Goal: Task Accomplishment & Management: Use online tool/utility

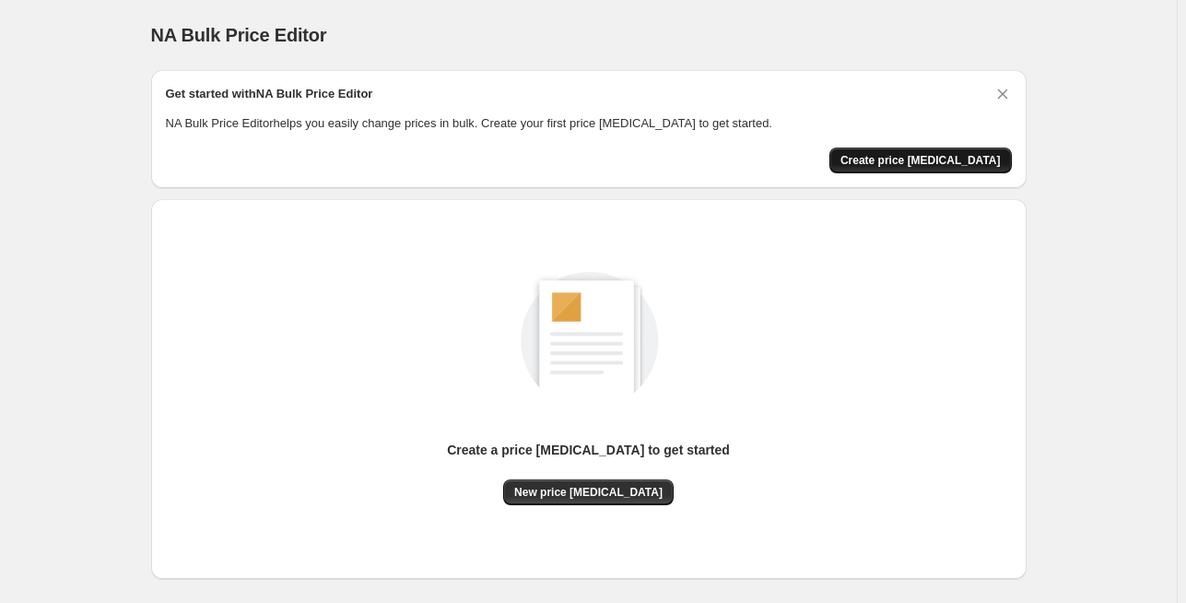
click at [907, 171] on button "Create price [MEDICAL_DATA]" at bounding box center [920, 160] width 182 height 26
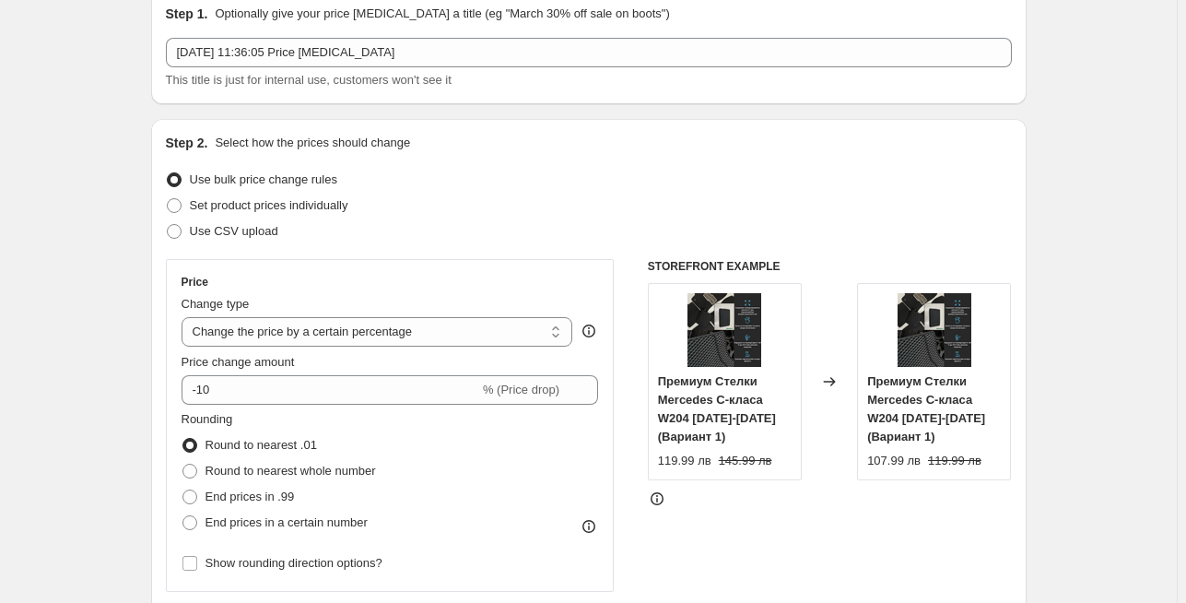
scroll to position [345, 0]
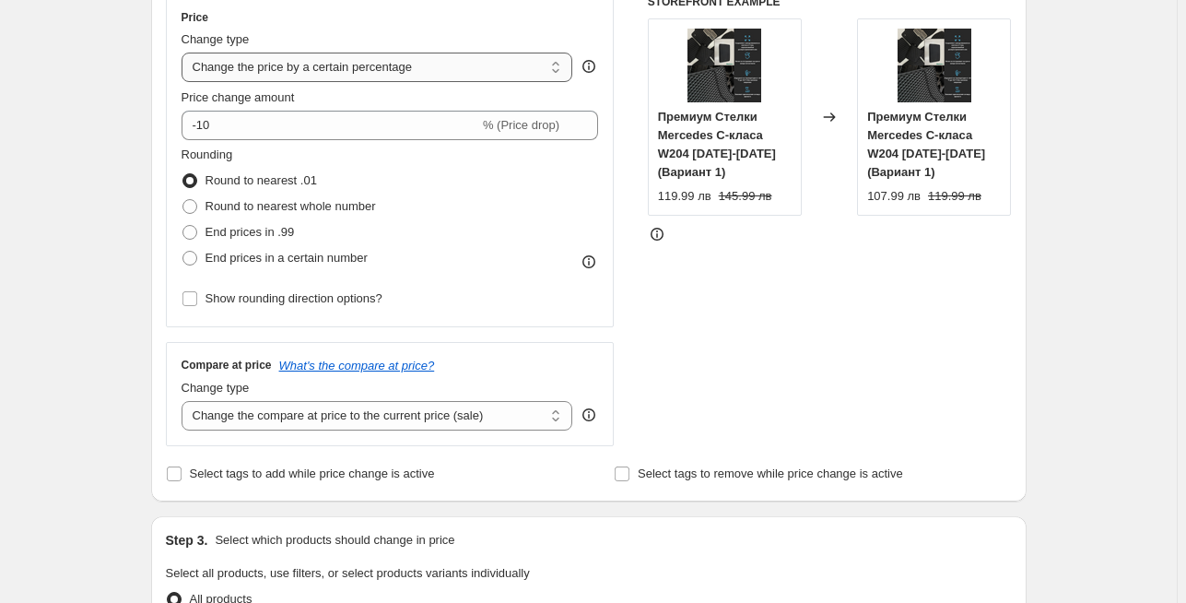
click at [431, 64] on select "Change the price to a certain amount Change the price by a certain amount Chang…" at bounding box center [378, 67] width 392 height 29
select select "by"
click at [184, 53] on select "Change the price to a certain amount Change the price by a certain amount Chang…" at bounding box center [378, 67] width 392 height 29
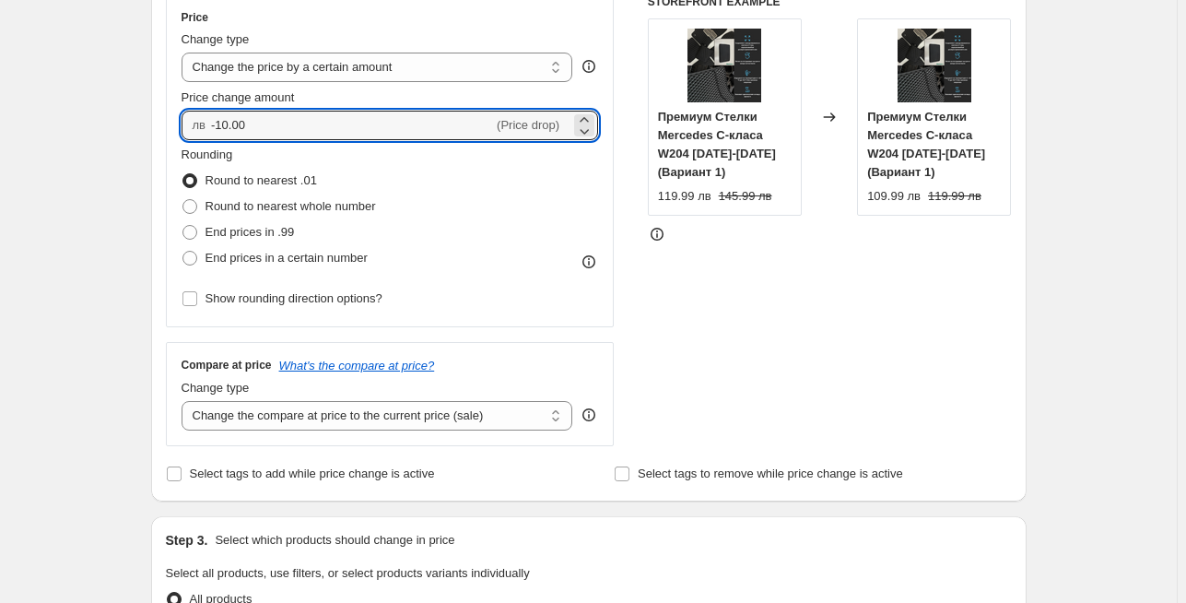
drag, startPoint x: 266, startPoint y: 129, endPoint x: 140, endPoint y: 128, distance: 126.2
click at [140, 128] on div "Step 1. Optionally give your price [MEDICAL_DATA] a title (eg "March 30% off sa…" at bounding box center [581, 563] width 890 height 1704
type input "10.00"
click at [87, 217] on div "Create new price [MEDICAL_DATA]. This page is ready Create new price [MEDICAL_D…" at bounding box center [588, 590] width 1177 height 1871
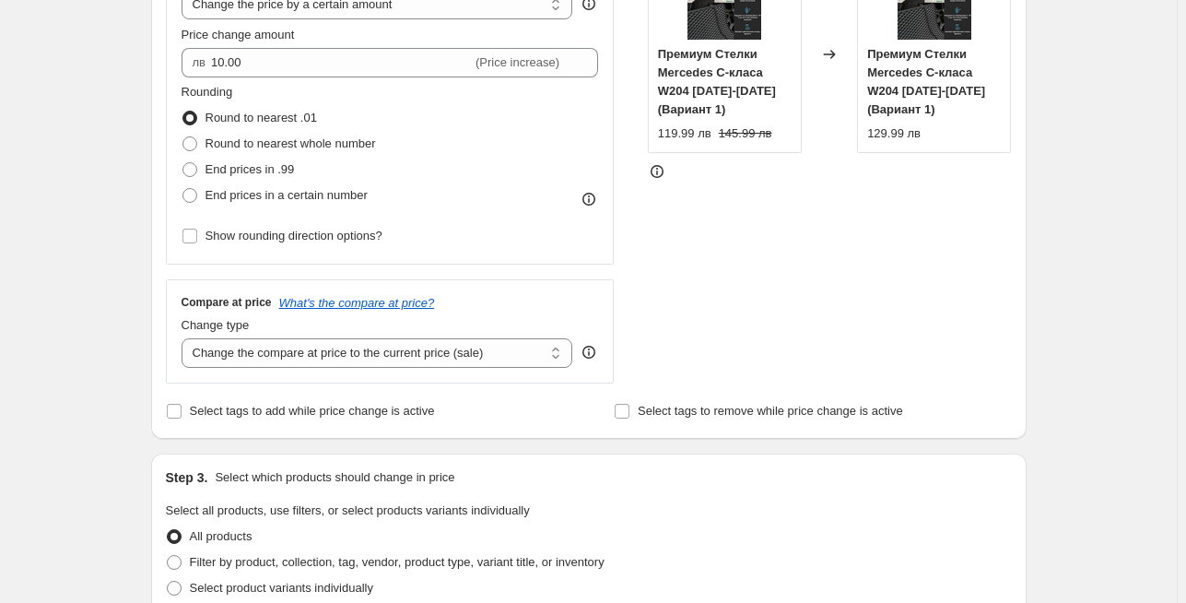
scroll to position [412, 0]
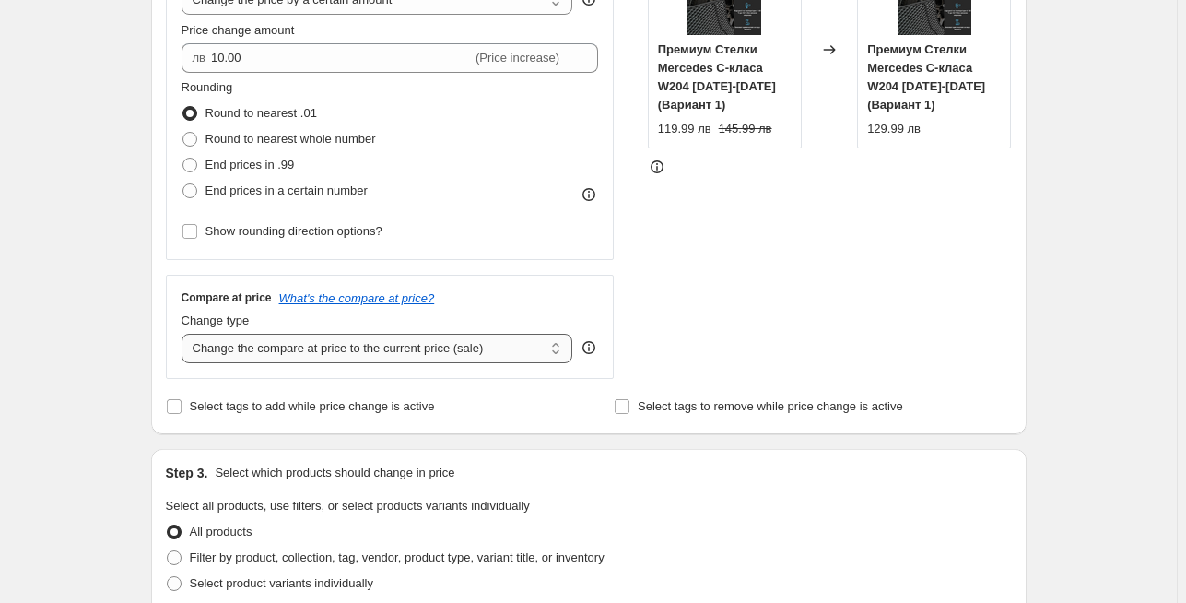
click at [499, 352] on select "Change the compare at price to the current price (sale) Change the compare at p…" at bounding box center [378, 348] width 392 height 29
click at [184, 334] on select "Change the compare at price to the current price (sale) Change the compare at p…" at bounding box center [378, 348] width 392 height 29
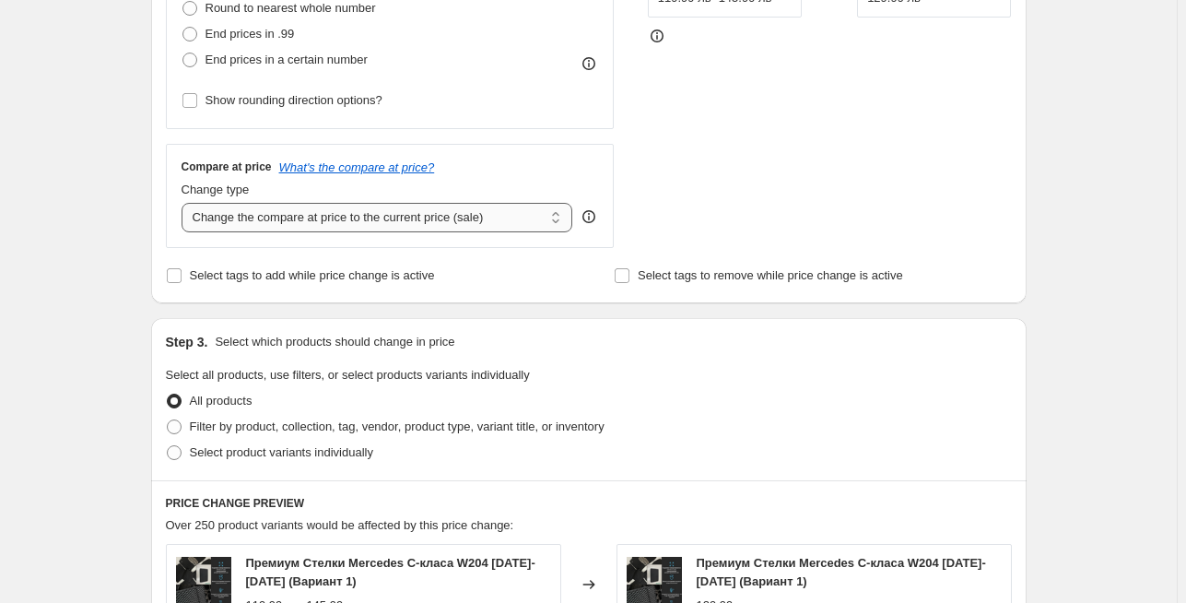
scroll to position [605, 0]
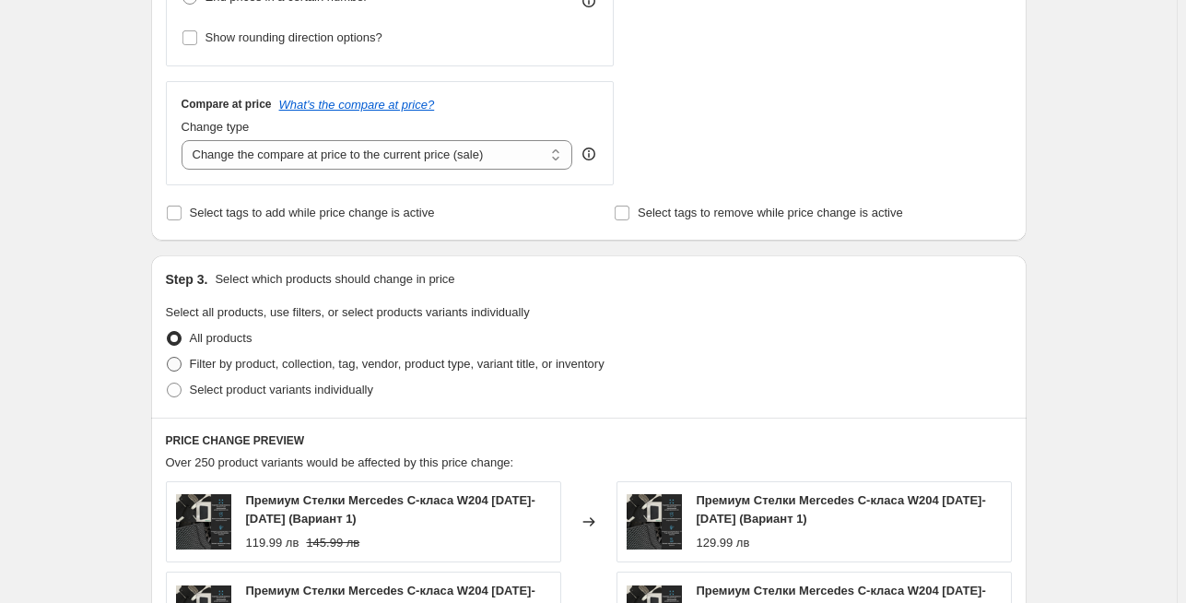
click at [265, 359] on span "Filter by product, collection, tag, vendor, product type, variant title, or inv…" at bounding box center [397, 364] width 415 height 14
click at [168, 357] on input "Filter by product, collection, tag, vendor, product type, variant title, or inv…" at bounding box center [167, 357] width 1 height 1
radio input "true"
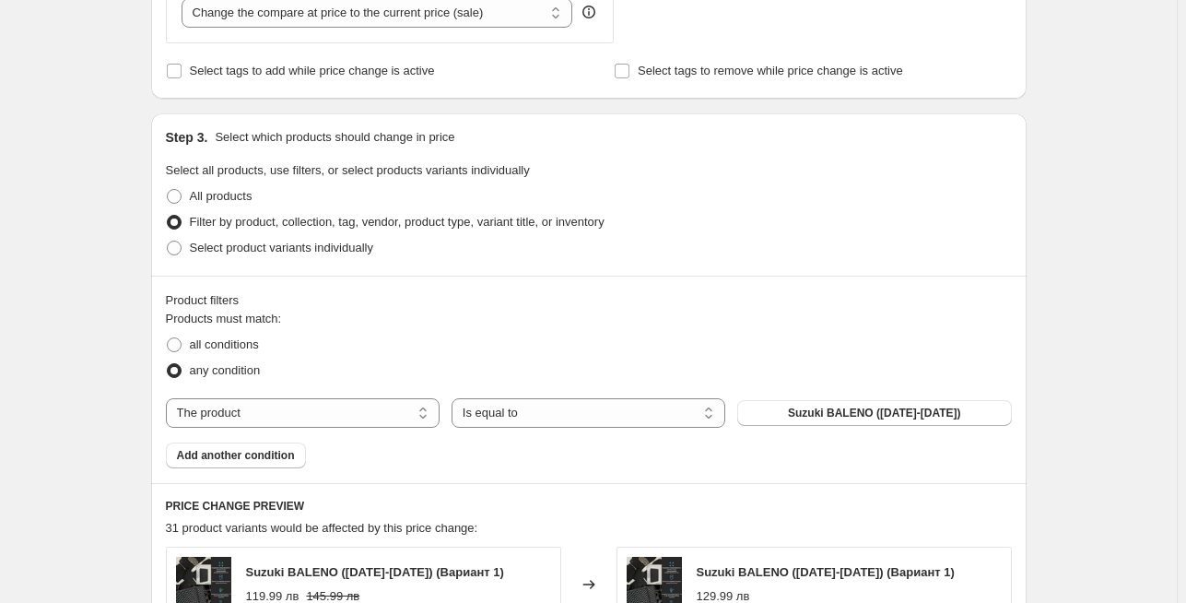
scroll to position [777, 0]
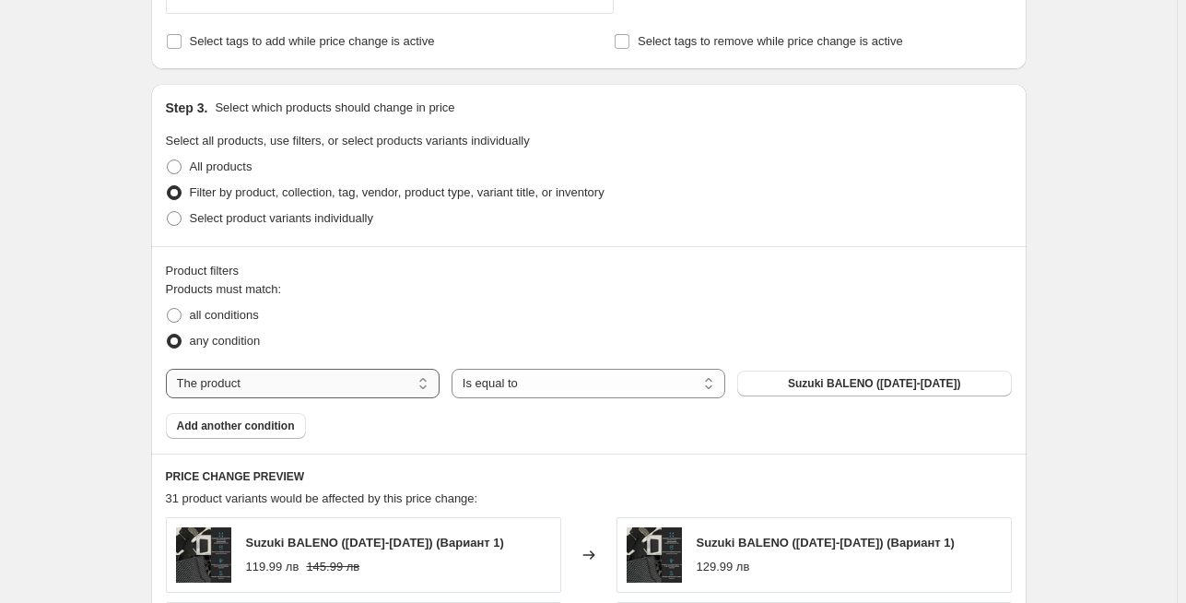
click at [357, 377] on select "The product The product's collection The product's tag The product's vendor The…" at bounding box center [303, 383] width 274 height 29
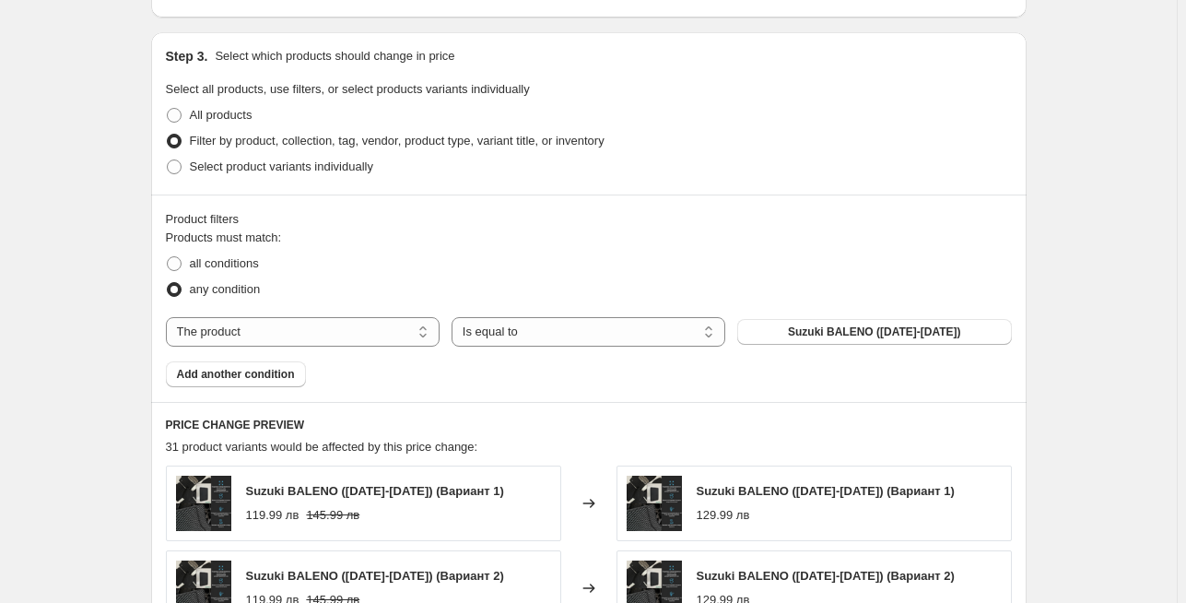
scroll to position [830, 0]
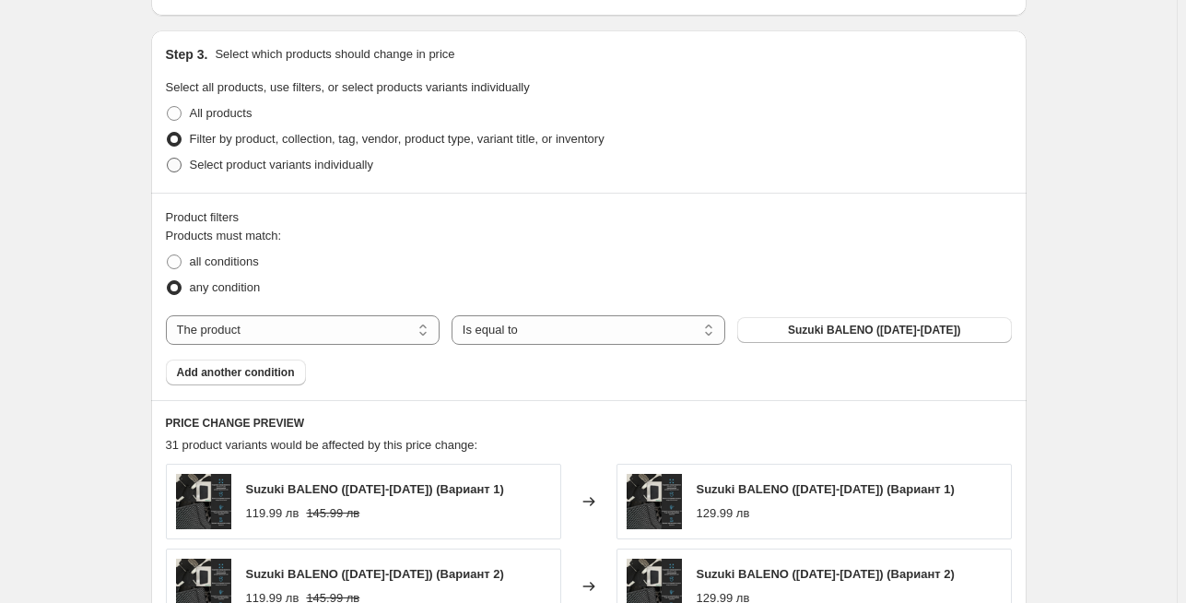
click at [237, 170] on span "Select product variants individually" at bounding box center [281, 165] width 183 height 14
click at [168, 158] on input "Select product variants individually" at bounding box center [167, 158] width 1 height 1
radio input "true"
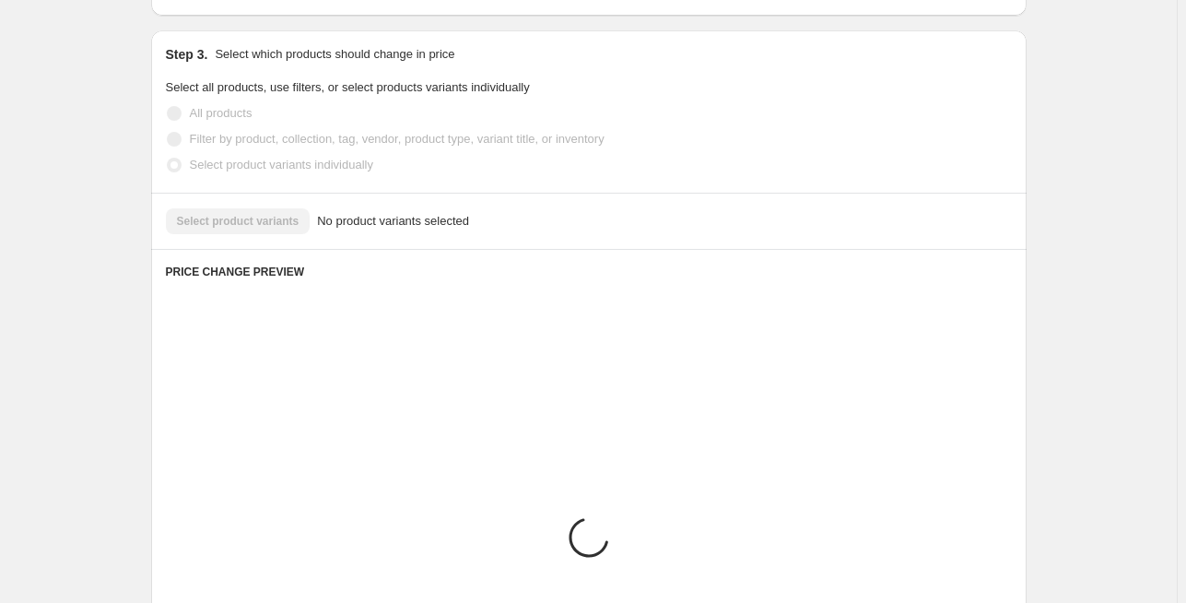
scroll to position [829, 0]
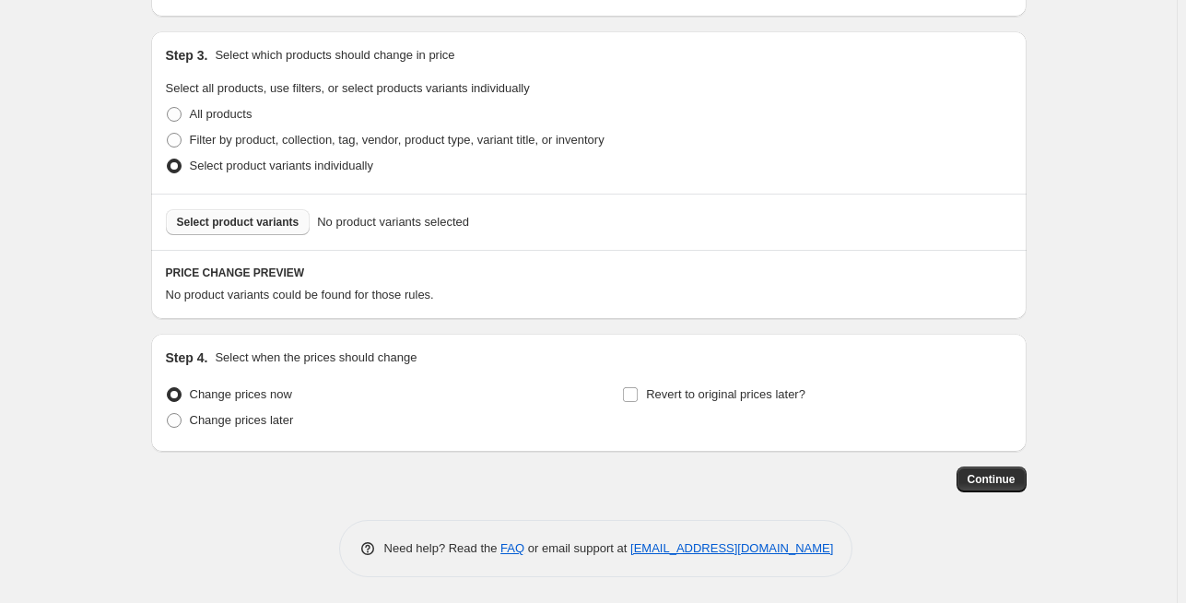
click at [277, 215] on span "Select product variants" at bounding box center [238, 222] width 123 height 15
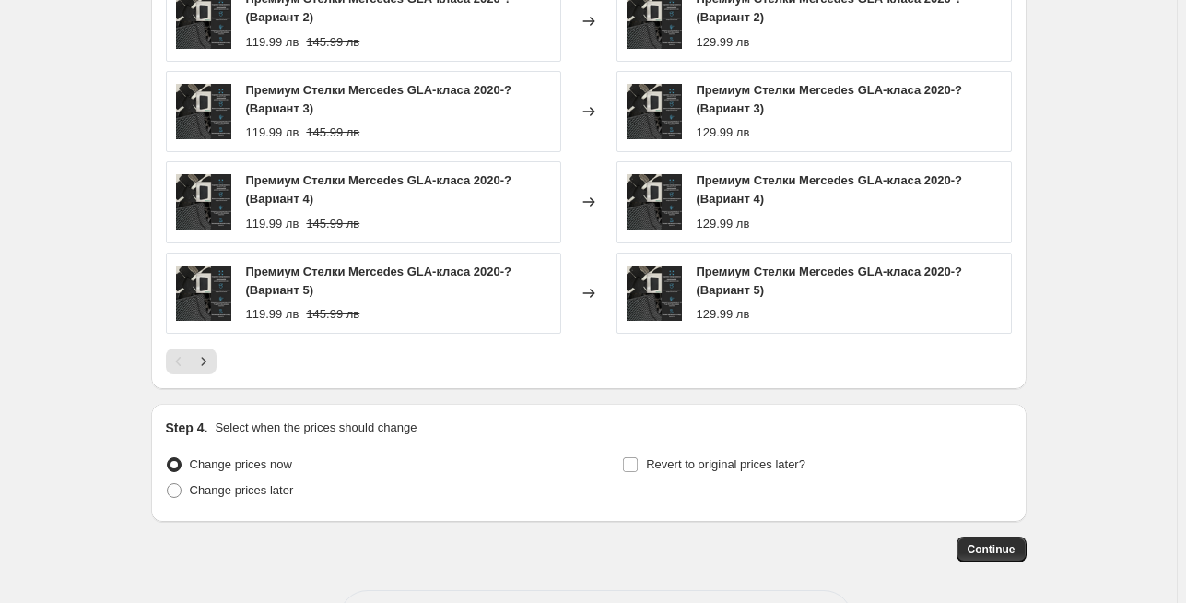
scroll to position [1274, 0]
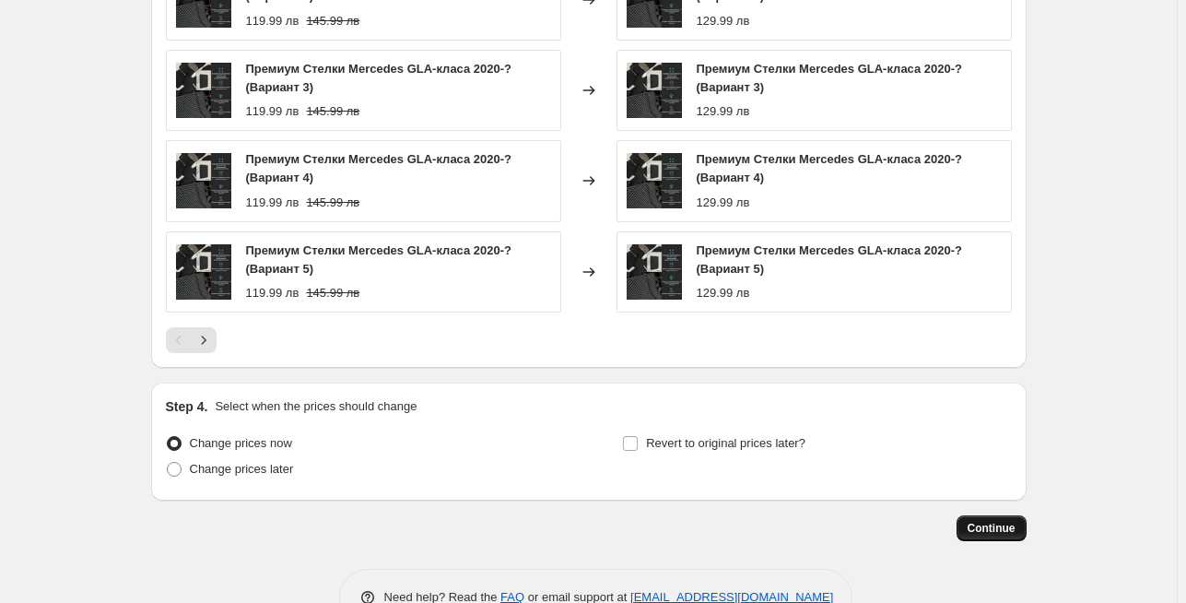
click at [989, 525] on span "Continue" at bounding box center [991, 528] width 48 height 15
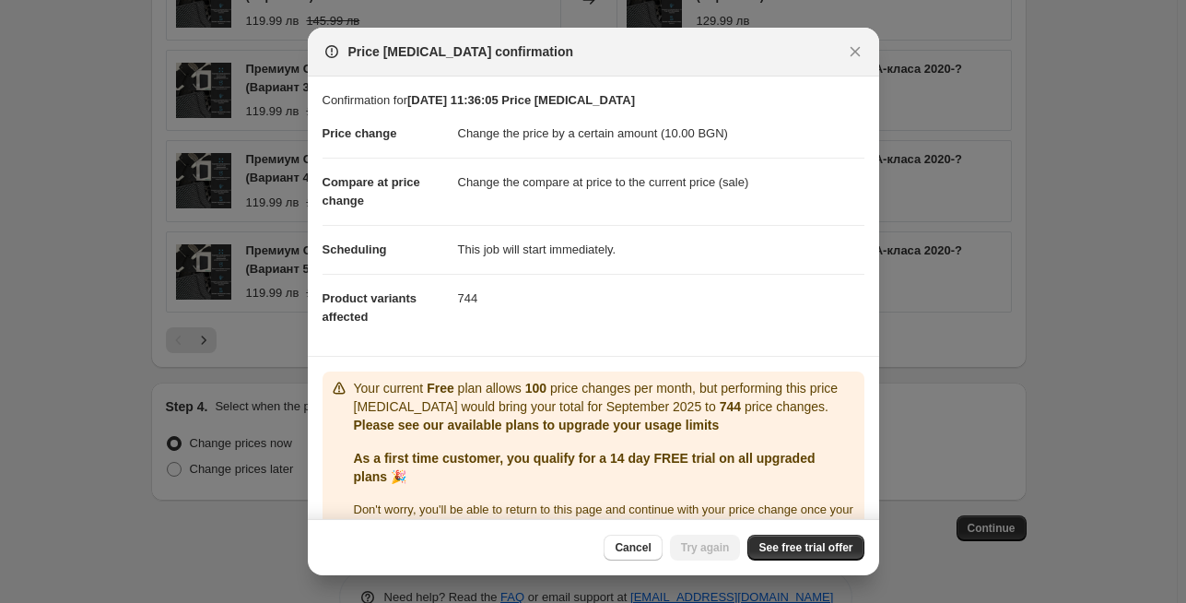
scroll to position [40, 0]
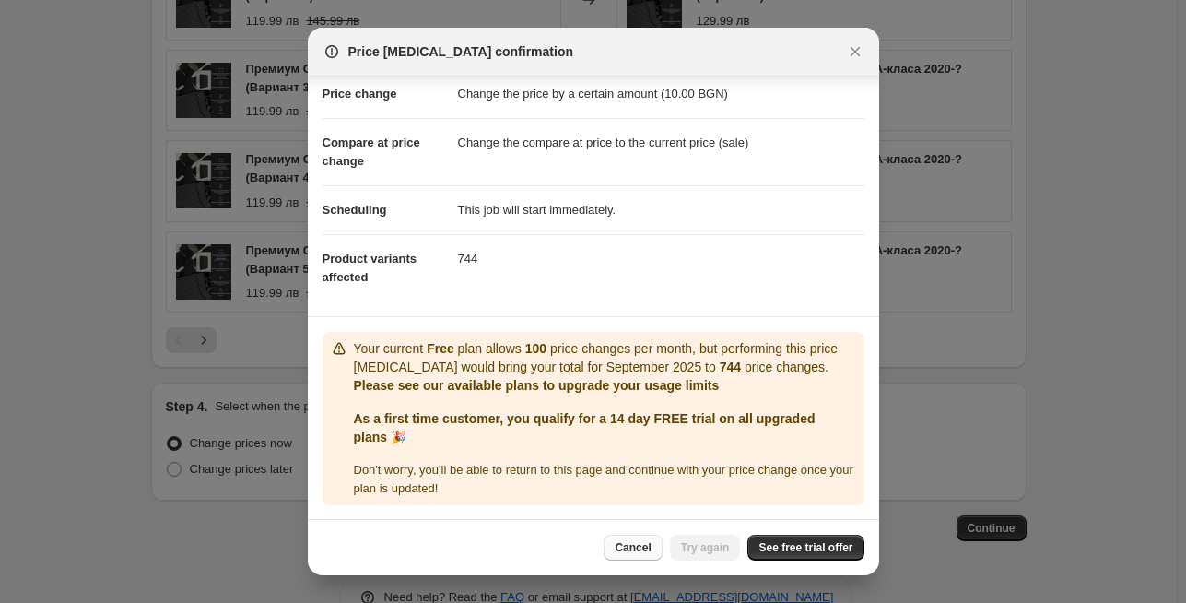
click at [647, 555] on button "Cancel" at bounding box center [632, 547] width 58 height 26
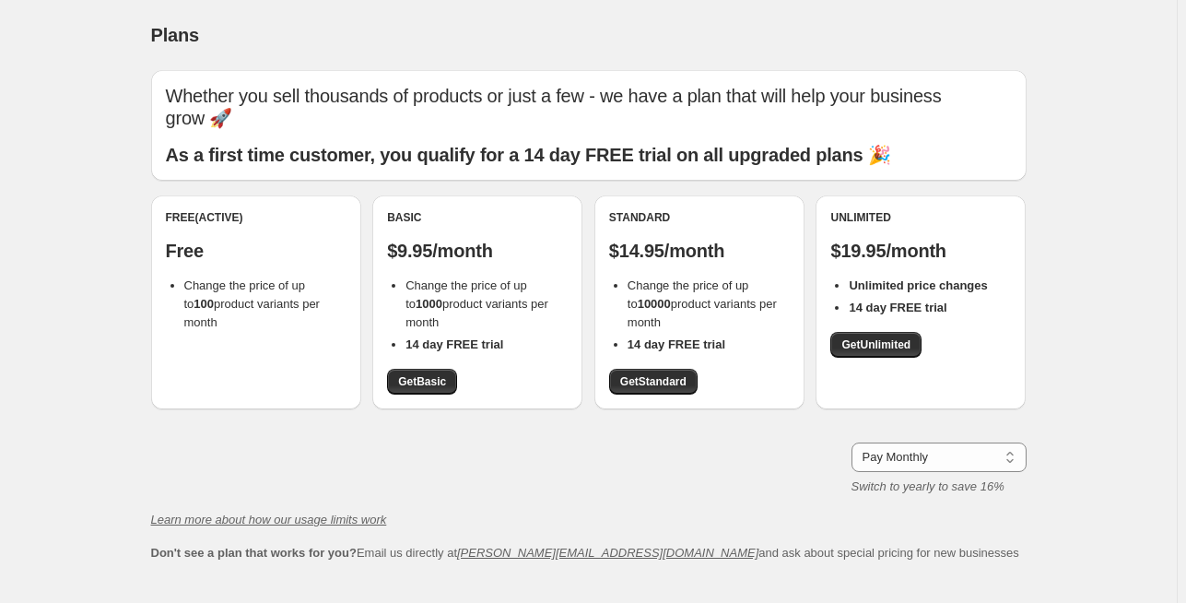
click at [602, 587] on div "Whether you sell thousands of products or just a few - we have a plan that will…" at bounding box center [588, 369] width 875 height 628
